Goal: Transaction & Acquisition: Purchase product/service

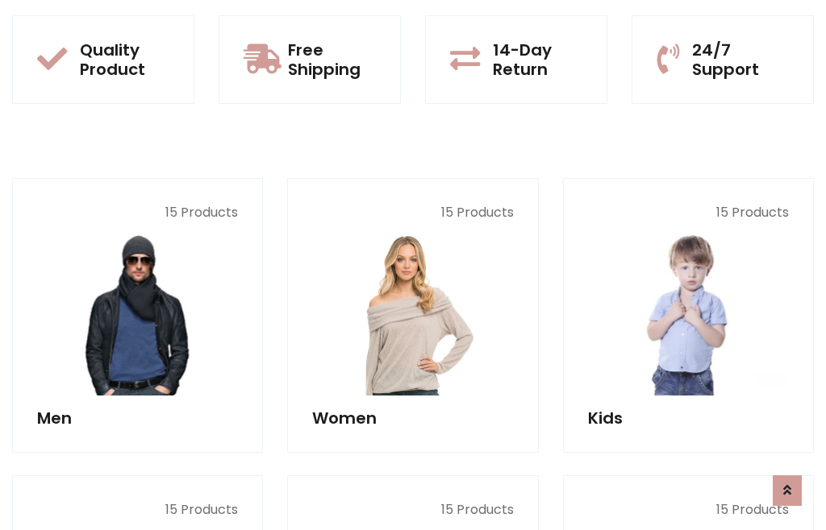
scroll to position [82, 0]
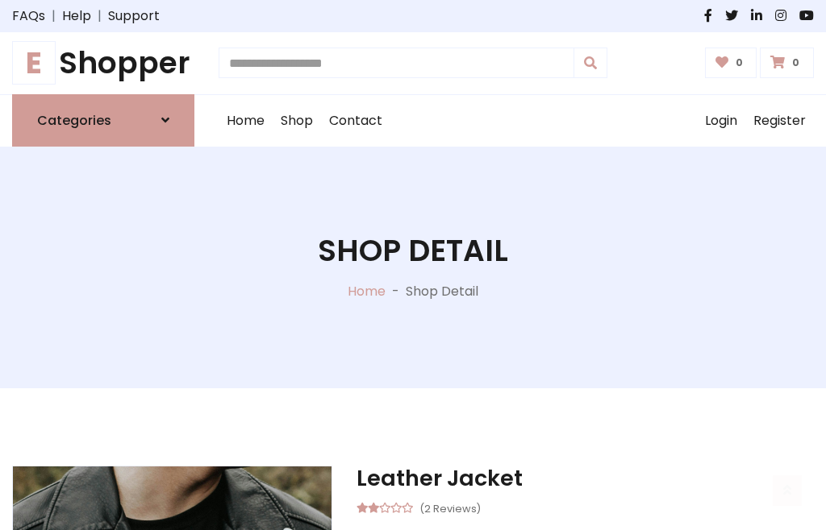
click at [103, 63] on h1 "E Shopper" at bounding box center [103, 63] width 182 height 36
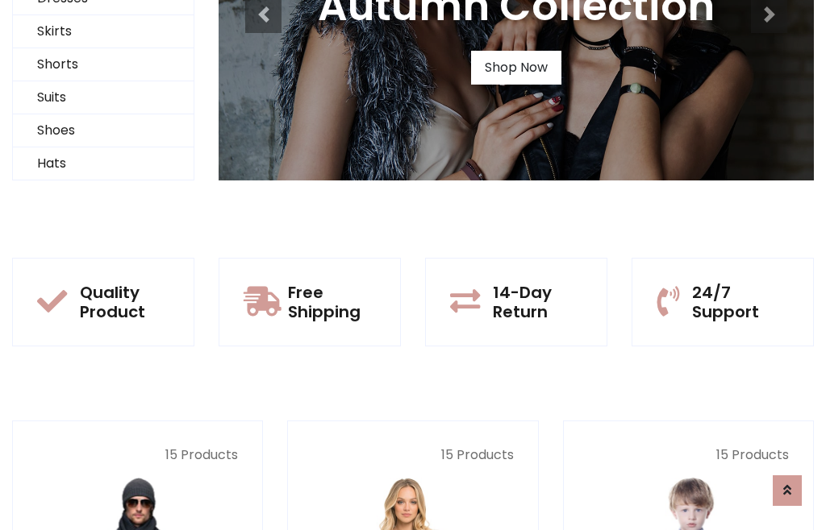
scroll to position [156, 0]
